Goal: Task Accomplishment & Management: Manage account settings

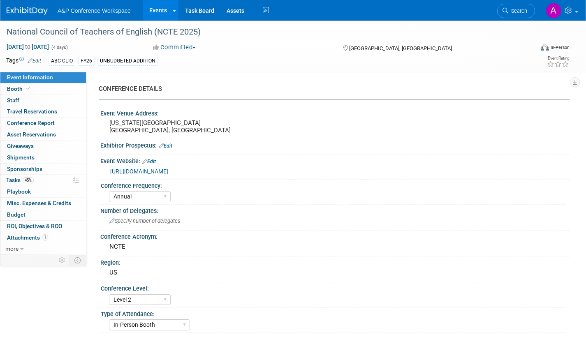
select select "Annual"
select select "Level 2"
select select "In-Person Booth"
select select "Schools"
select select "Bloomsbury Digital Resources"
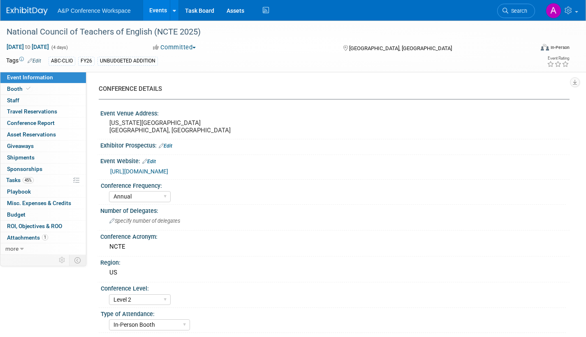
select select "[PERSON_NAME]"
select select "Brand/Subject Presence​"
click at [3, 180] on link "45% Tasks 45%" at bounding box center [43, 180] width 86 height 11
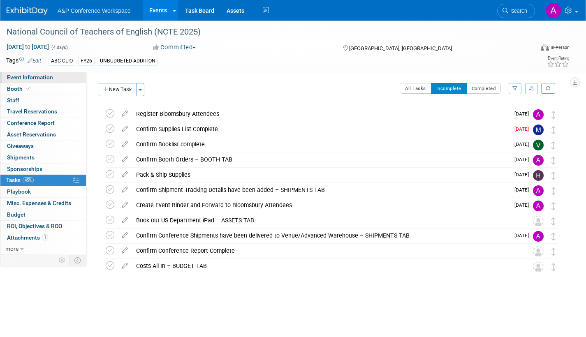
click at [48, 77] on span "Event Information" at bounding box center [30, 77] width 46 height 7
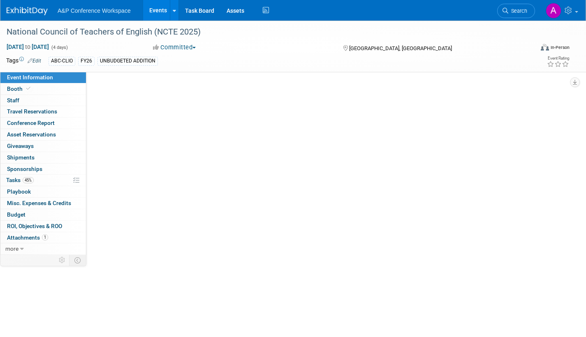
select select "Annual"
select select "Level 2"
select select "In-Person Booth"
select select "Schools"
select select "Bloomsbury Digital Resources"
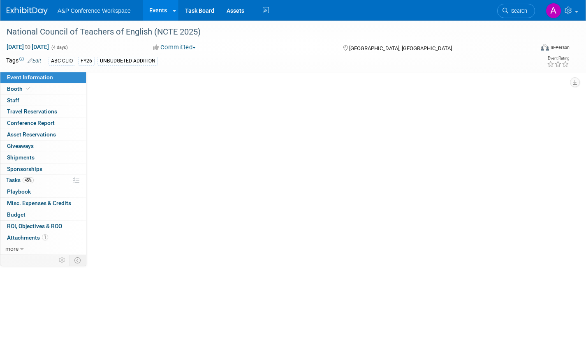
select select "[PERSON_NAME]"
select select "Brand/Subject Presence​"
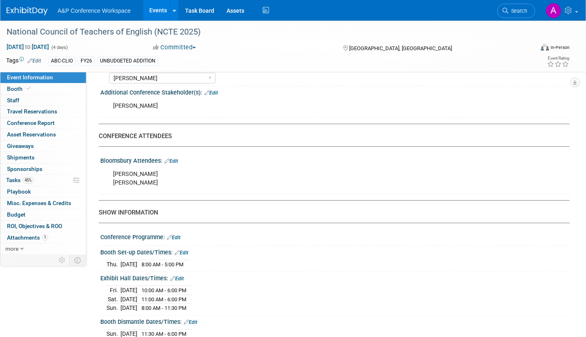
scroll to position [535, 0]
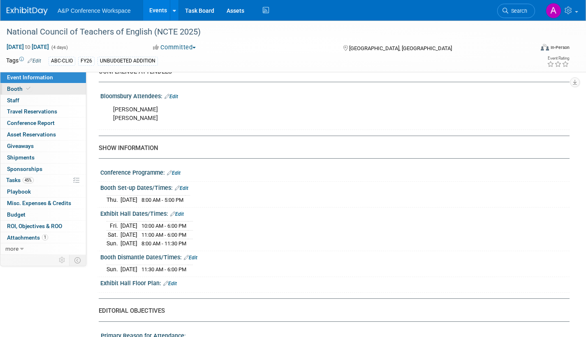
click at [16, 87] on span "Booth" at bounding box center [19, 89] width 25 height 7
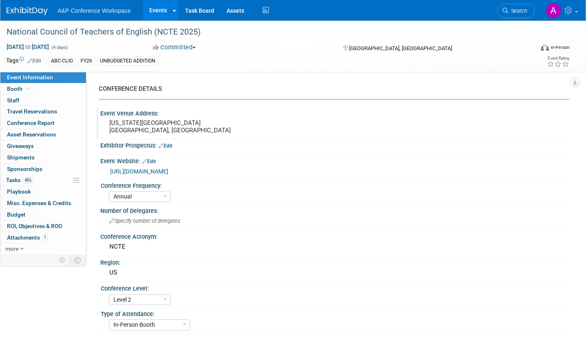
select select "CLDC - Digital/BDR"
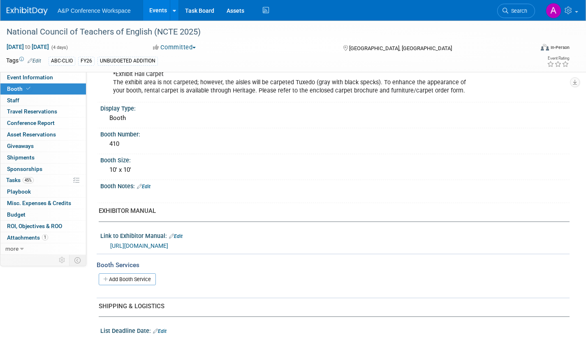
scroll to position [165, 0]
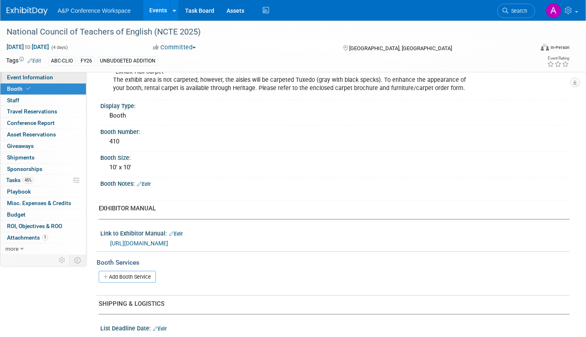
click at [48, 79] on span "Event Information" at bounding box center [30, 77] width 46 height 7
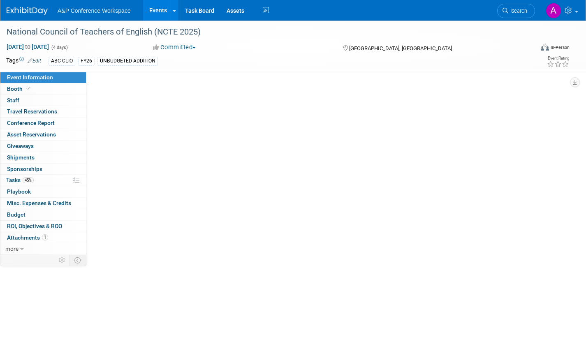
scroll to position [0, 0]
select select "Annual"
select select "Level 2"
select select "In-Person Booth"
select select "Schools"
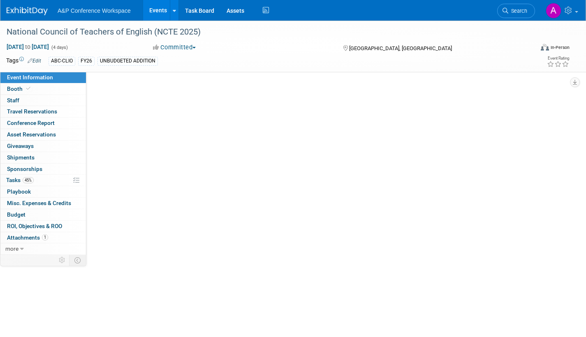
select select "Bloomsbury Digital Resources"
select select "[PERSON_NAME]"
select select "Brand/Subject Presence​"
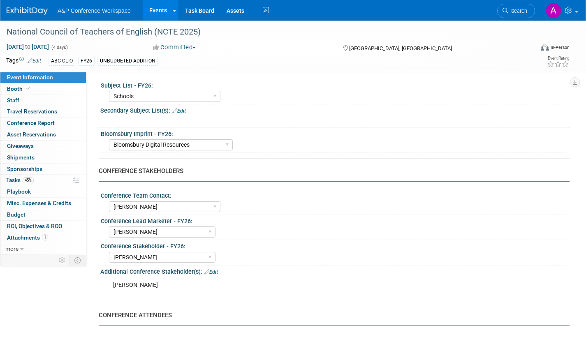
scroll to position [288, 0]
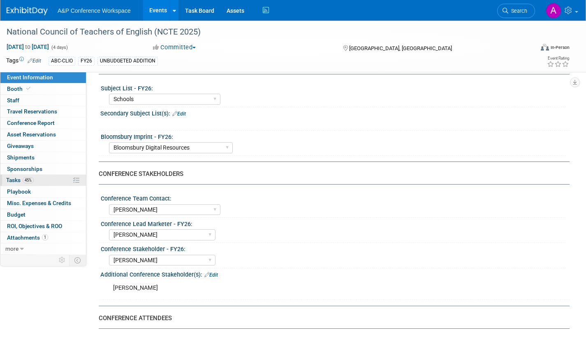
drag, startPoint x: 11, startPoint y: 178, endPoint x: 21, endPoint y: 179, distance: 9.5
click at [11, 179] on span "Tasks 45%" at bounding box center [20, 180] width 28 height 7
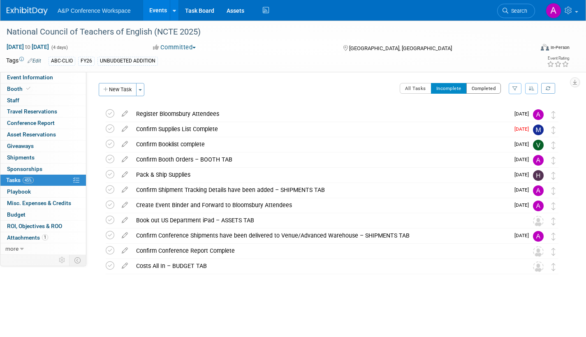
click at [481, 86] on button "Completed" at bounding box center [484, 88] width 35 height 11
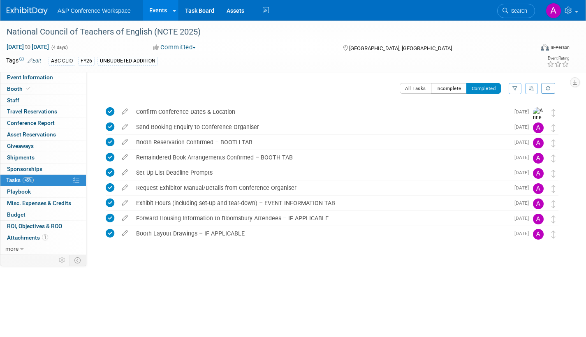
click at [441, 85] on button "Incomplete" at bounding box center [449, 88] width 36 height 11
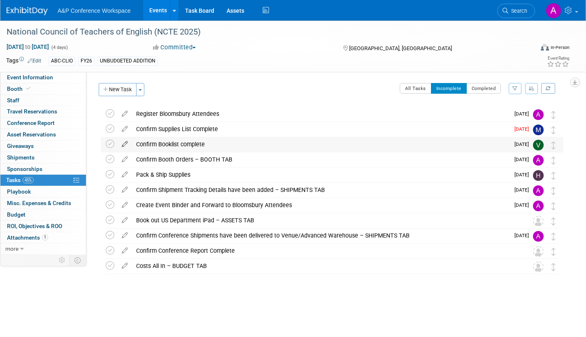
click at [127, 142] on icon at bounding box center [125, 142] width 14 height 10
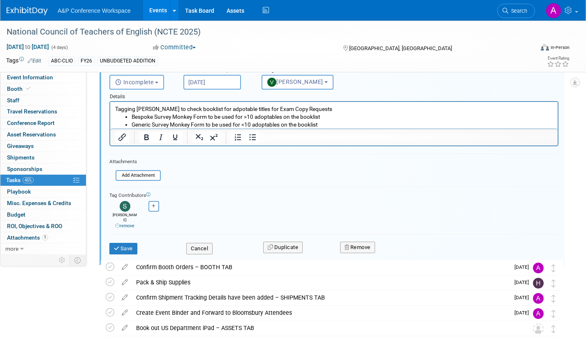
scroll to position [58, 0]
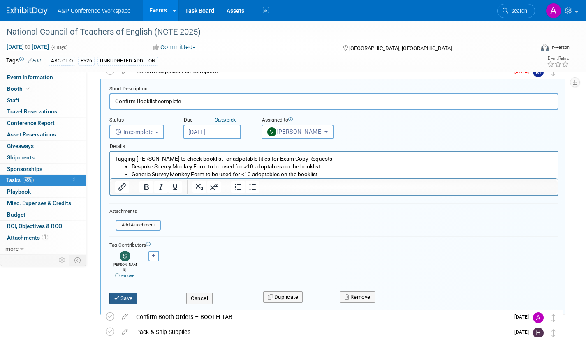
click at [125, 295] on button "Save" at bounding box center [123, 299] width 28 height 12
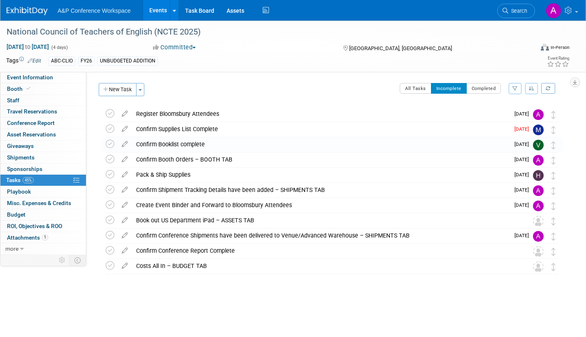
scroll to position [0, 0]
click at [50, 79] on span "Event Information" at bounding box center [30, 77] width 46 height 7
select select "Annual"
select select "Level 2"
select select "In-Person Booth"
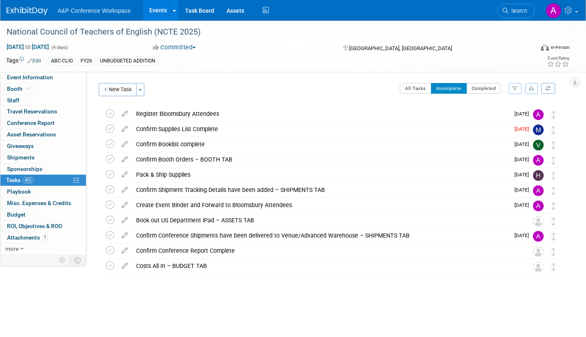
select select "Schools"
select select "Bloomsbury Digital Resources"
select select "[PERSON_NAME]"
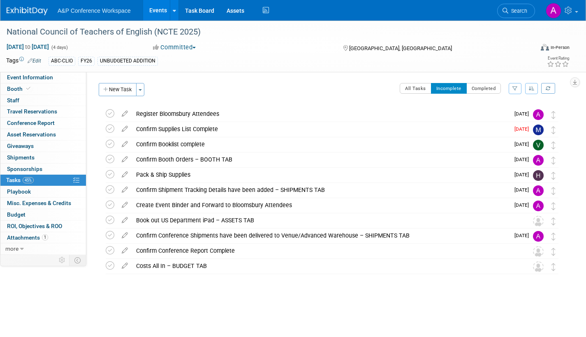
select select "Brand/Subject Presence​"
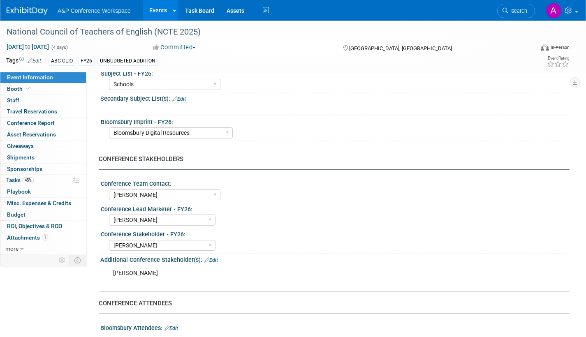
scroll to position [288, 0]
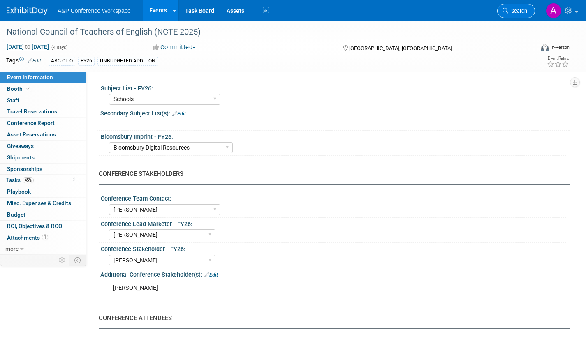
click at [514, 11] on span "Search" at bounding box center [518, 11] width 19 height 6
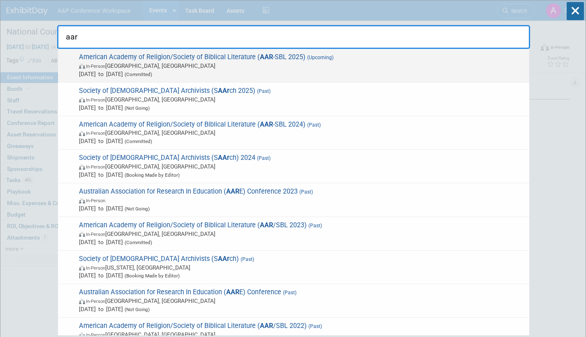
type input "aar"
click at [331, 72] on span "[DATE] to [DATE] (Committed)" at bounding box center [302, 74] width 446 height 8
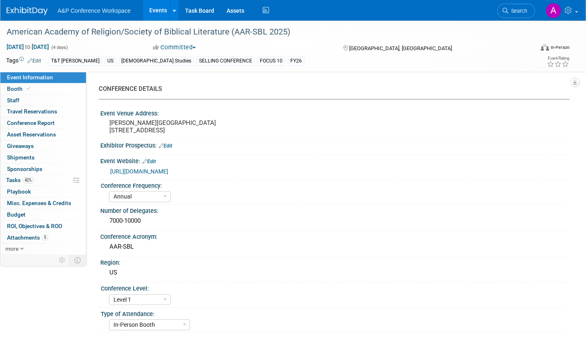
select select "Annual"
select select "Level 1"
select select "In-Person Booth"
select select "[DEMOGRAPHIC_DATA] Studies"
select select "T&T [PERSON_NAME]"
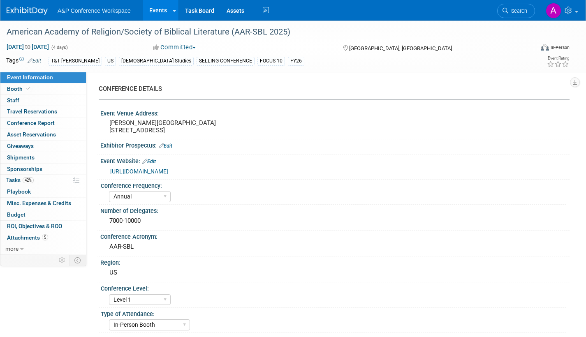
select select "[PERSON_NAME]"
select select "Networking/Commissioning"
click at [7, 177] on span "Tasks 42%" at bounding box center [20, 180] width 28 height 7
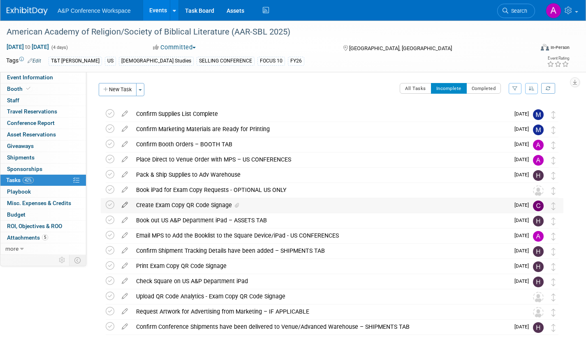
click at [124, 202] on icon at bounding box center [125, 203] width 14 height 10
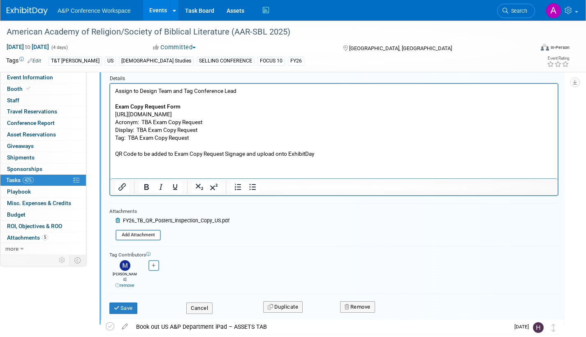
scroll to position [201, 0]
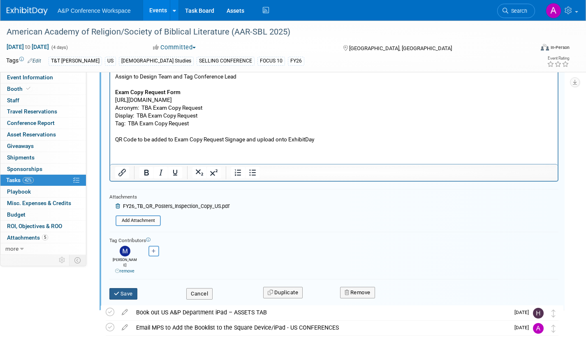
click at [123, 288] on button "Save" at bounding box center [123, 294] width 28 height 12
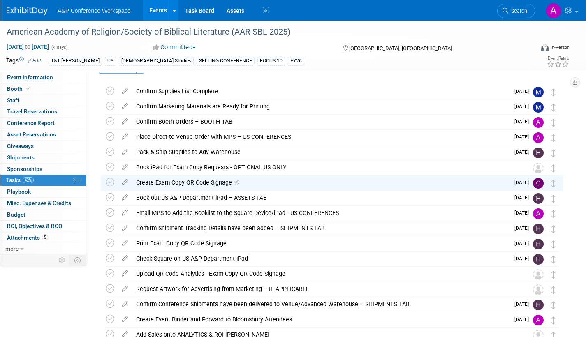
scroll to position [41, 0]
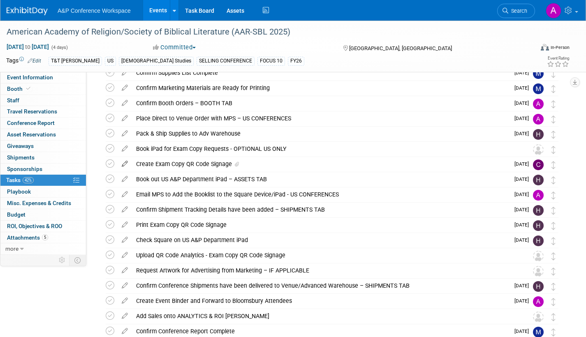
click at [125, 162] on icon at bounding box center [125, 162] width 14 height 10
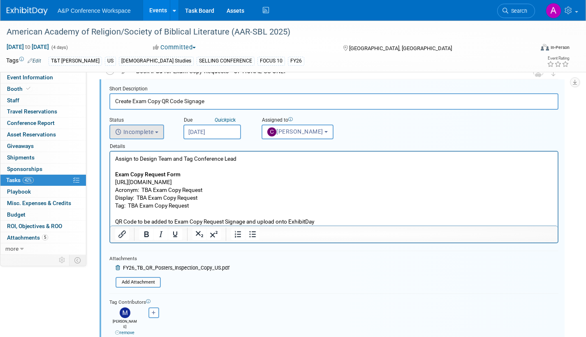
scroll to position [160, 0]
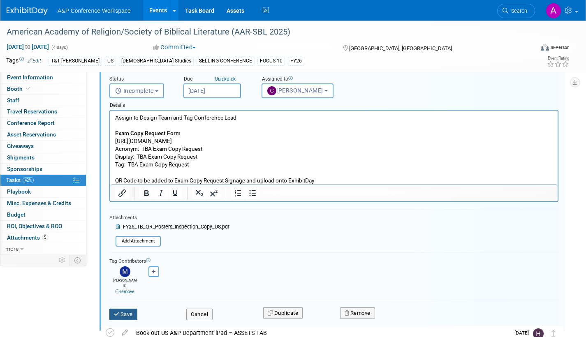
click at [128, 309] on button "Save" at bounding box center [123, 315] width 28 height 12
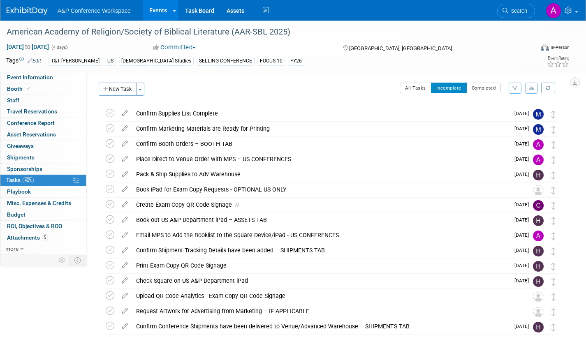
scroll to position [0, 0]
click at [477, 90] on button "Completed" at bounding box center [484, 88] width 35 height 11
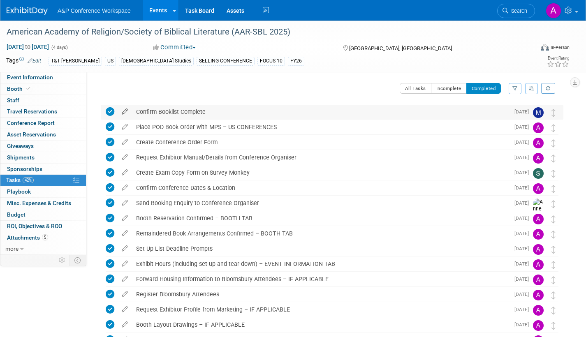
click at [124, 110] on icon at bounding box center [125, 110] width 14 height 10
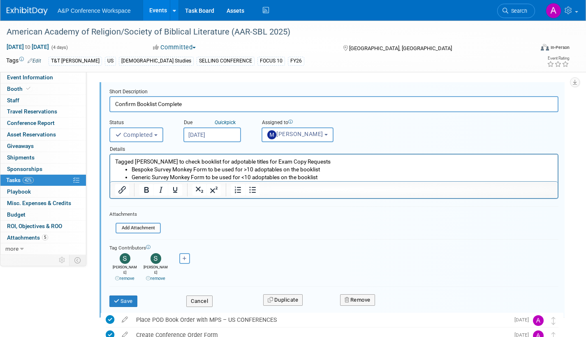
scroll to position [41, 0]
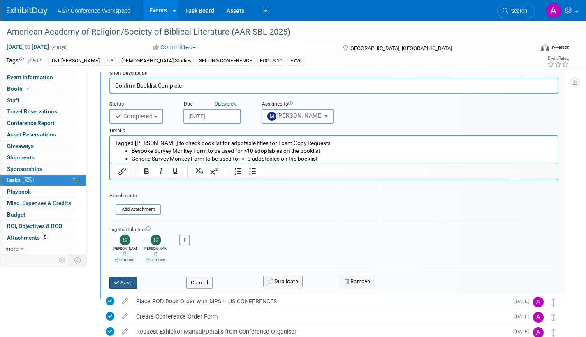
click at [123, 279] on button "Save" at bounding box center [123, 283] width 28 height 12
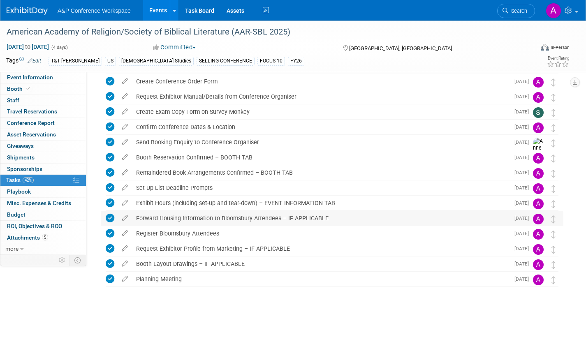
scroll to position [61, 0]
click at [375, 316] on div "American Academy of Religion/Society of Biblical Literature (AAR-SBL 2025) Bost…" at bounding box center [330, 181] width 467 height 277
click at [516, 9] on span "Search" at bounding box center [518, 11] width 19 height 6
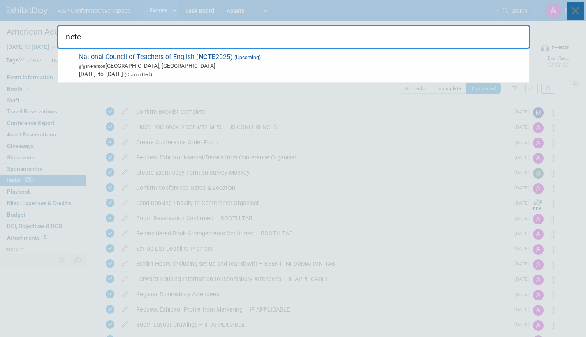
type input "ncte"
click at [576, 9] on icon at bounding box center [575, 11] width 17 height 18
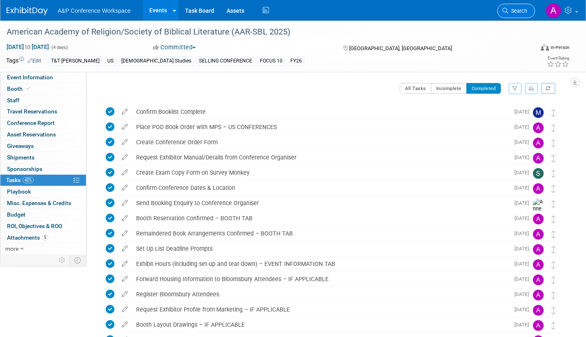
click at [517, 12] on span "Search" at bounding box center [518, 11] width 19 height 6
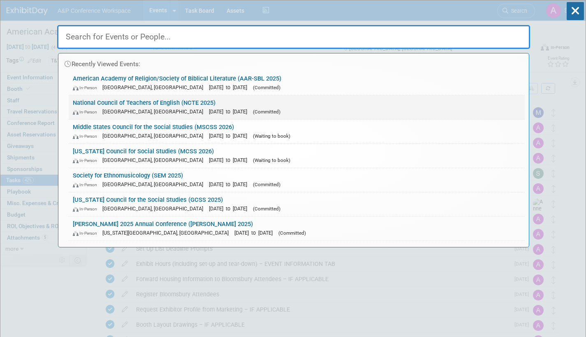
click at [232, 103] on link "National Council of Teachers of English (NCTE 2025) In-Person Denver, CO Nov 20…" at bounding box center [297, 107] width 456 height 24
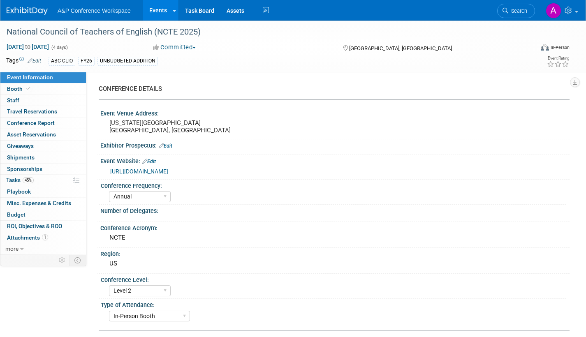
select select "Annual"
select select "Level 2"
select select "In-Person Booth"
select select "Schools"
select select "Bloomsbury Digital Resources"
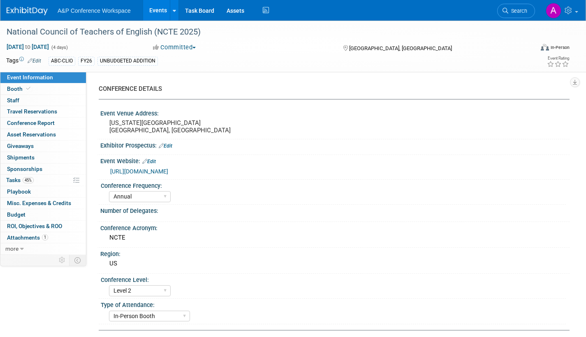
select select "[PERSON_NAME]"
select select "Brand/Subject Presence​"
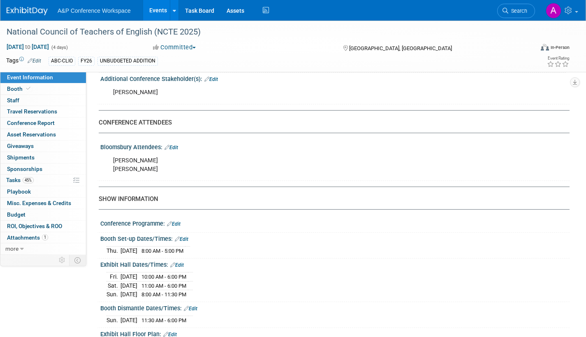
scroll to position [494, 0]
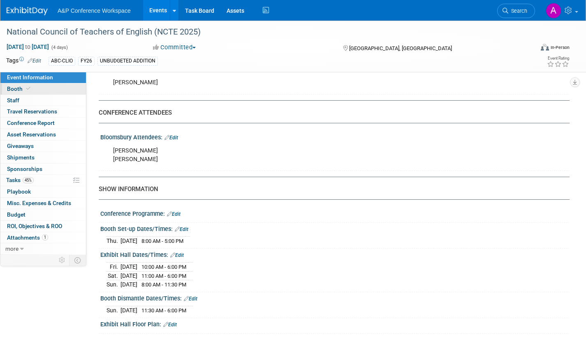
click at [17, 87] on span "Booth" at bounding box center [19, 89] width 25 height 7
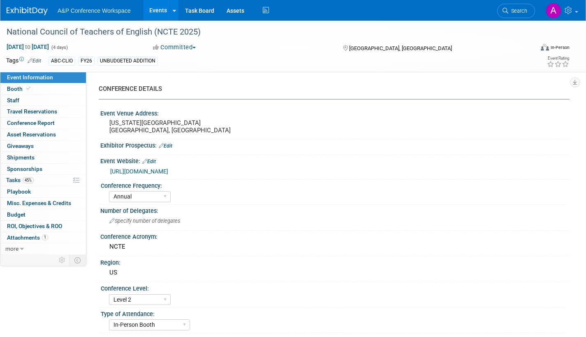
select select "CLDC - Digital/BDR"
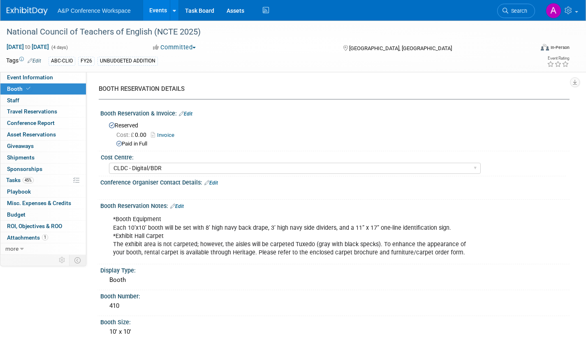
drag, startPoint x: 525, startPoint y: 8, endPoint x: 515, endPoint y: 6, distance: 9.8
click at [525, 8] on span "Search" at bounding box center [518, 11] width 19 height 6
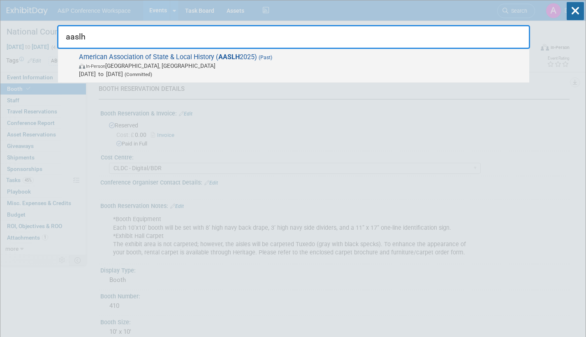
type input "aaslh"
click at [281, 63] on span "In-Person Cincinnati, OH" at bounding box center [302, 66] width 446 height 8
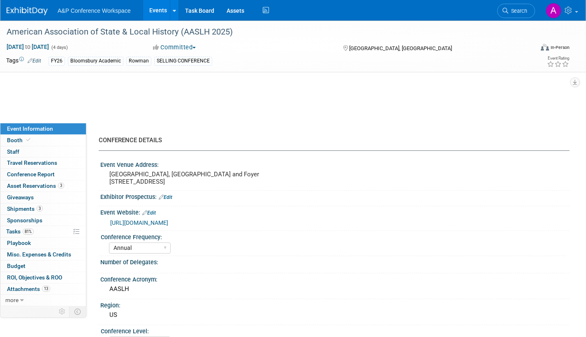
select select "Annual"
select select "Level 2"
select select "In-Person Booth"
select select "Museum Professionals"
select select "Bloomsbury Academic"
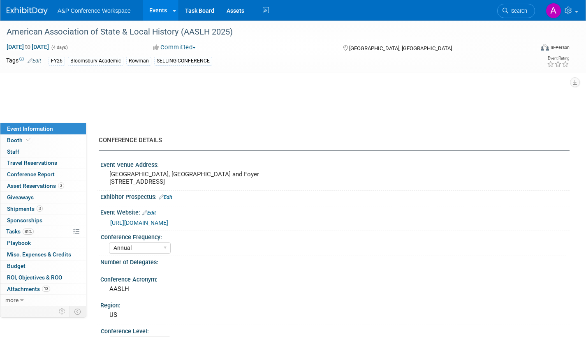
select select "[PERSON_NAME]"
select select "Brand/Subject Presence​"
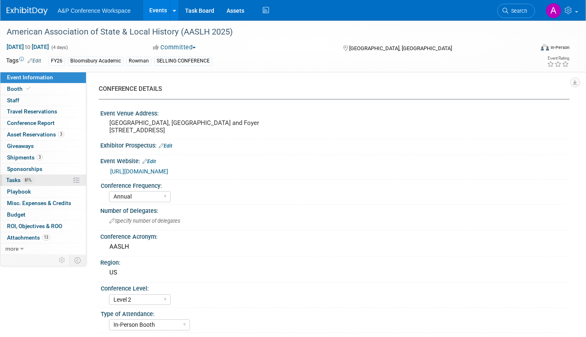
click at [12, 182] on span "Tasks 81%" at bounding box center [20, 180] width 28 height 7
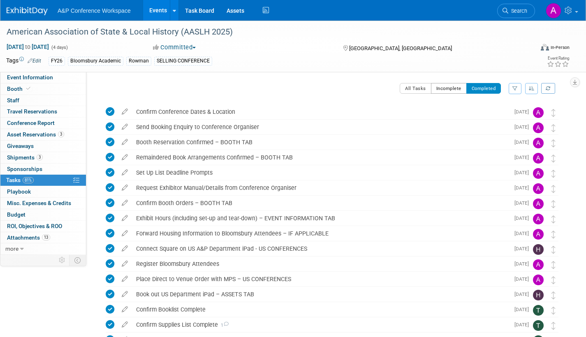
click at [450, 88] on button "Incomplete" at bounding box center [449, 88] width 36 height 11
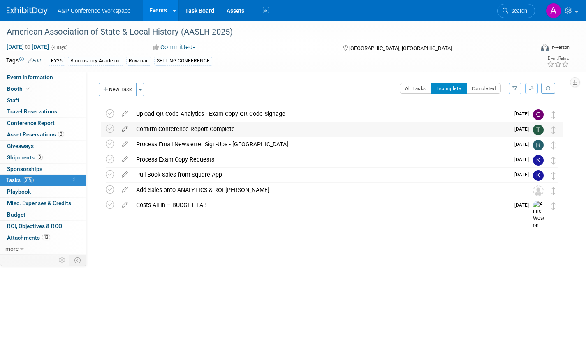
click at [125, 127] on icon at bounding box center [125, 127] width 14 height 10
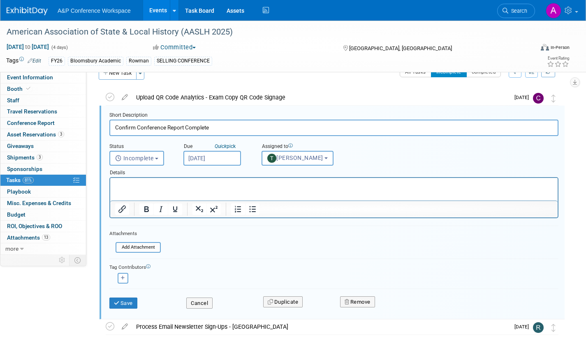
scroll to position [43, 0]
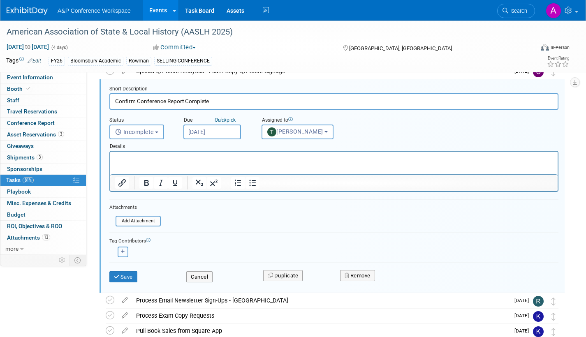
click at [123, 252] on icon "button" at bounding box center [123, 252] width 4 height 5
select select
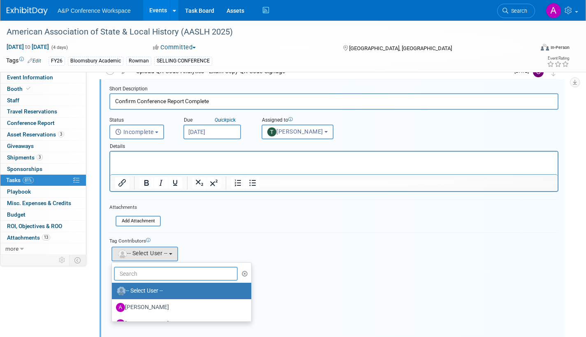
click at [151, 271] on input "text" at bounding box center [176, 274] width 124 height 14
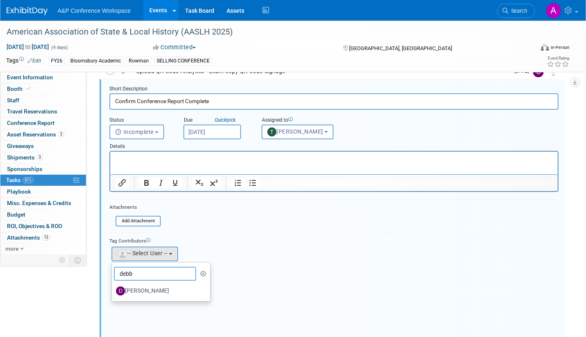
type input "debb"
click at [156, 301] on ul "debb -- Select User -- Abbie Walker Abby Somers Abigail Lane Abigail Larkin Al …" at bounding box center [160, 281] width 99 height 39
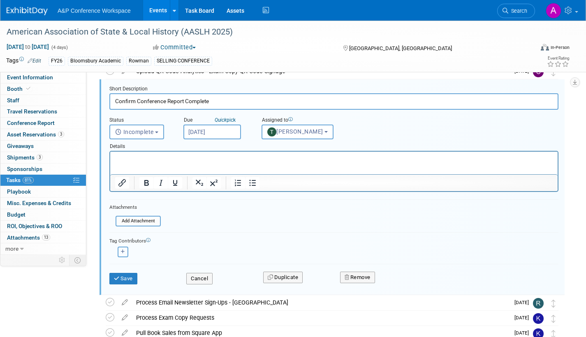
click at [122, 250] on icon "button" at bounding box center [123, 252] width 4 height 5
select select
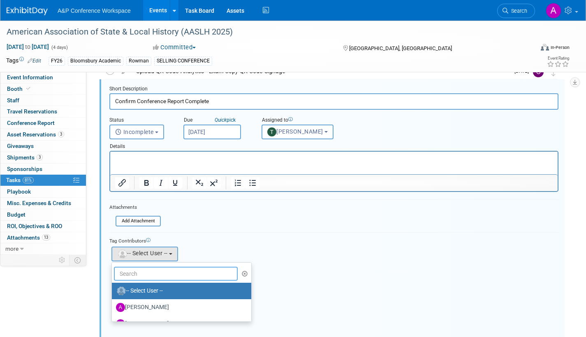
click at [138, 274] on input "text" at bounding box center [176, 274] width 124 height 14
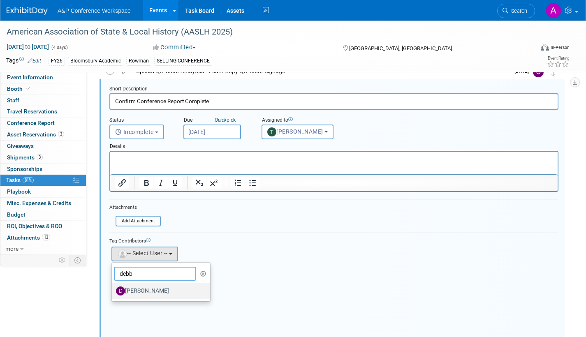
type input "debb"
click at [149, 290] on label "Debbie Gershenowitz" at bounding box center [159, 291] width 86 height 13
click at [113, 290] on input "Debbie Gershenowitz" at bounding box center [110, 290] width 5 height 5
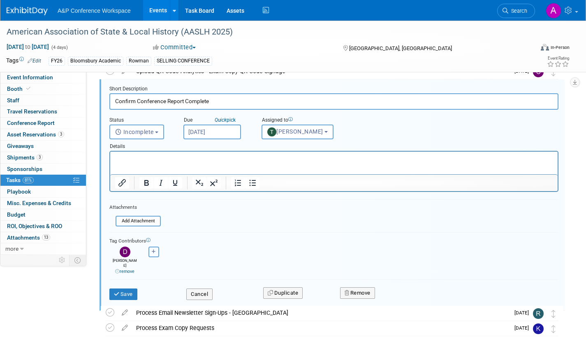
click at [154, 251] on icon "button" at bounding box center [154, 252] width 4 height 5
select select
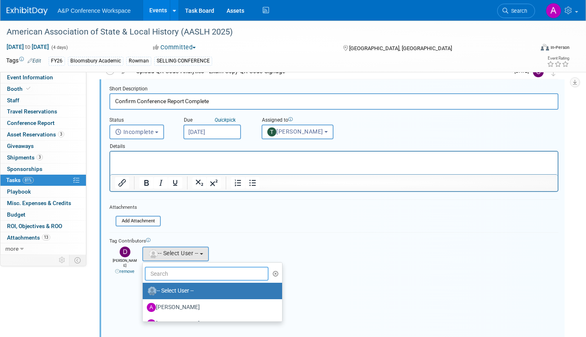
click at [169, 273] on input "text" at bounding box center [207, 274] width 124 height 14
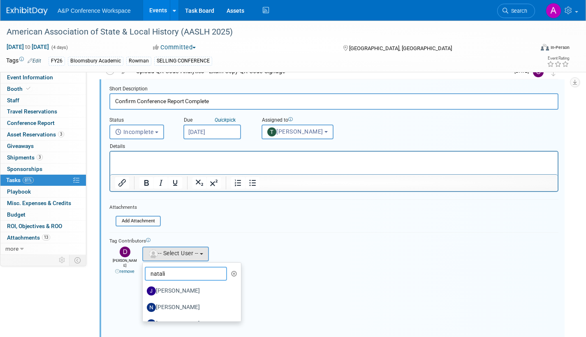
type input "natalie"
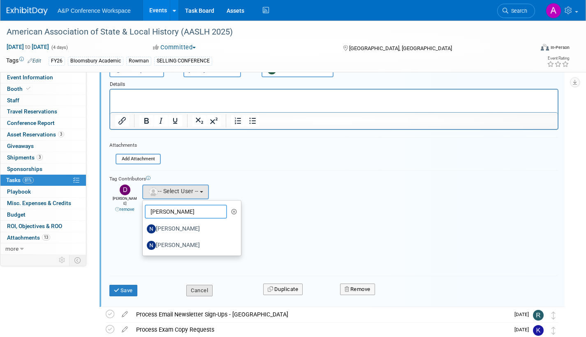
scroll to position [125, 0]
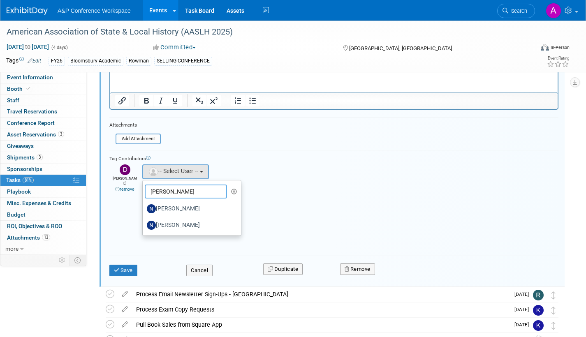
drag, startPoint x: 177, startPoint y: 191, endPoint x: 145, endPoint y: 190, distance: 32.5
click at [145, 190] on input "natalie" at bounding box center [186, 192] width 82 height 14
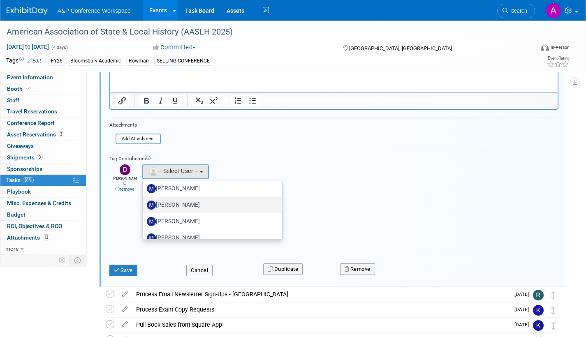
scroll to position [3415, 0]
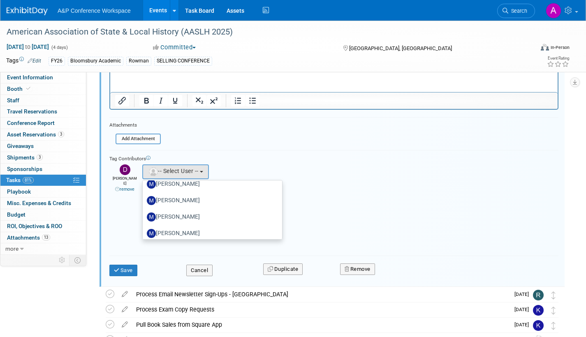
click at [347, 208] on div "Tag Contributors Abbie remove" at bounding box center [333, 200] width 449 height 101
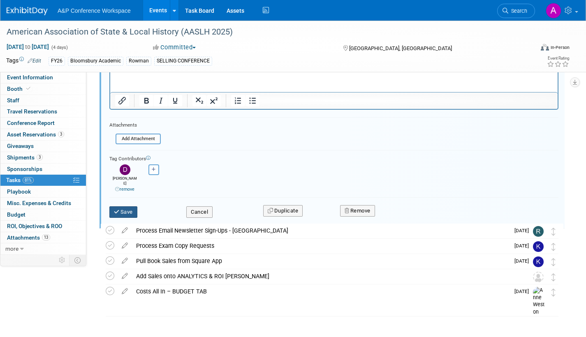
click at [129, 207] on button "Save" at bounding box center [123, 213] width 28 height 12
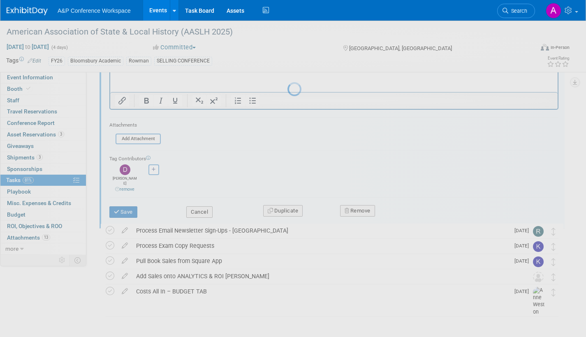
scroll to position [0, 0]
